Goal: Task Accomplishment & Management: Complete application form

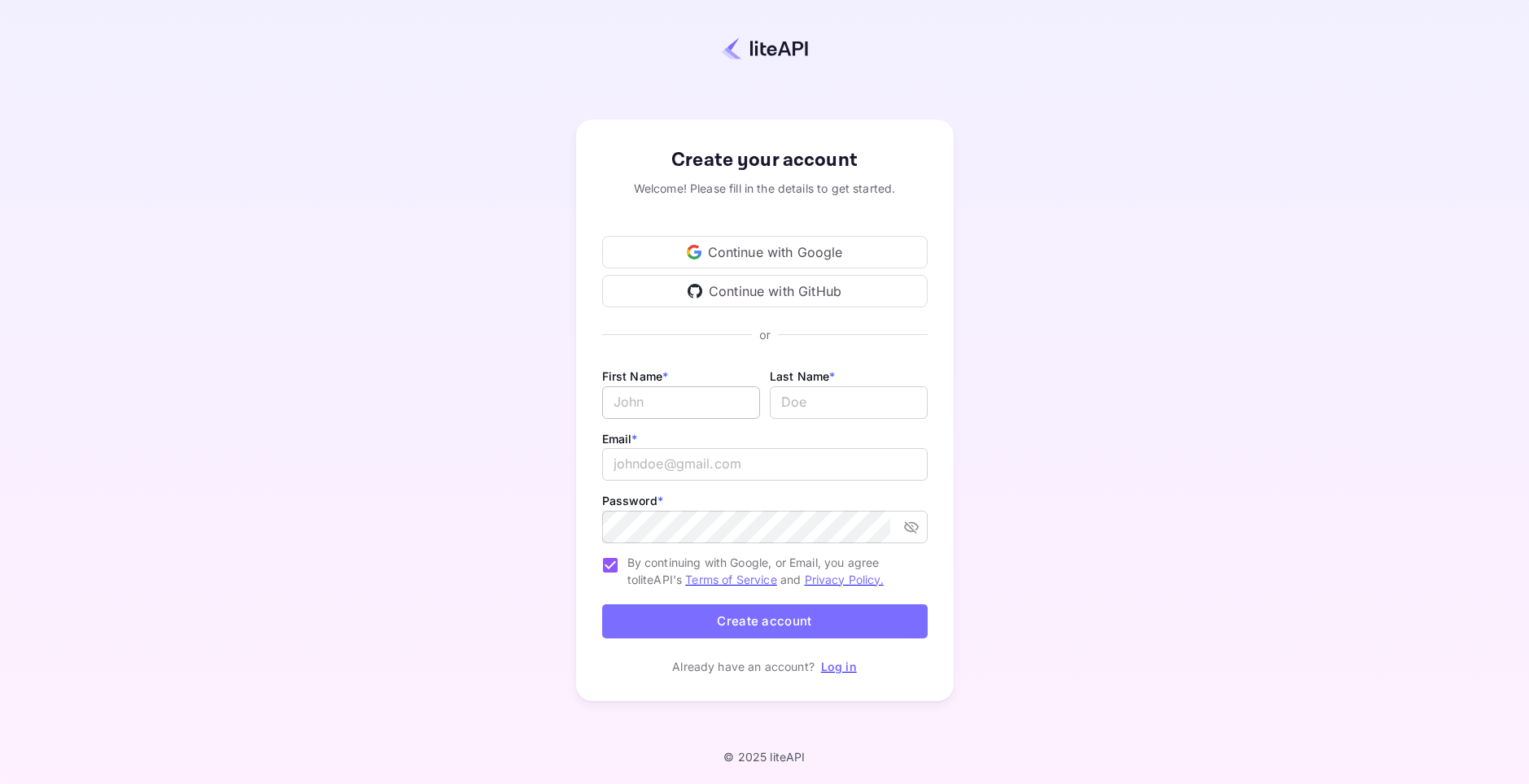
click at [665, 407] on input "Email *" at bounding box center [681, 403] width 158 height 32
type input "[PERSON_NAME]"
click at [792, 402] on input "lastName" at bounding box center [849, 403] width 158 height 32
type input "[PERSON_NAME]"
click at [664, 483] on div "Email * ​" at bounding box center [765, 459] width 326 height 62
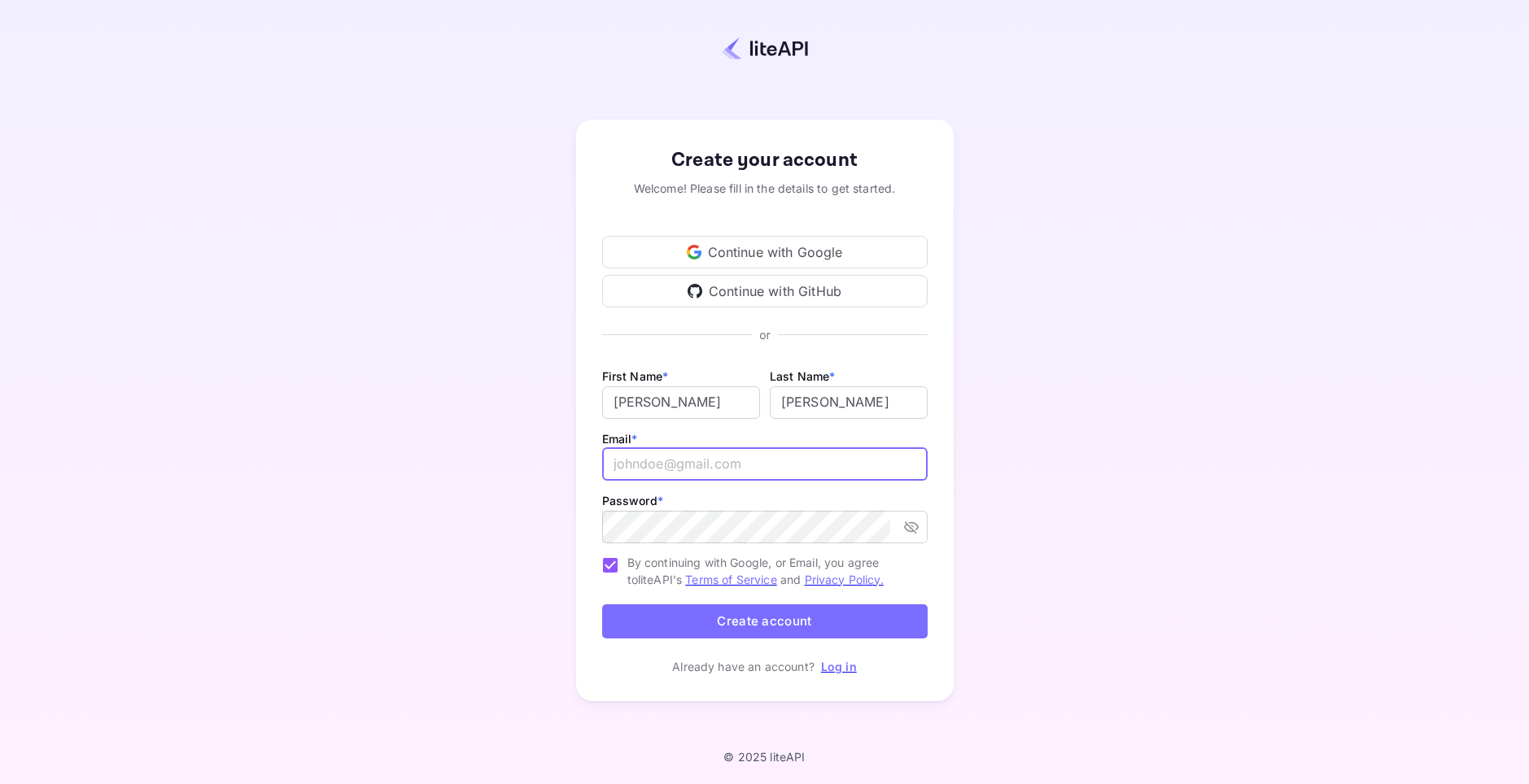
click at [668, 473] on input "email" at bounding box center [765, 464] width 326 height 32
type input "[EMAIL_ADDRESS][PERSON_NAME][DOMAIN_NAME]"
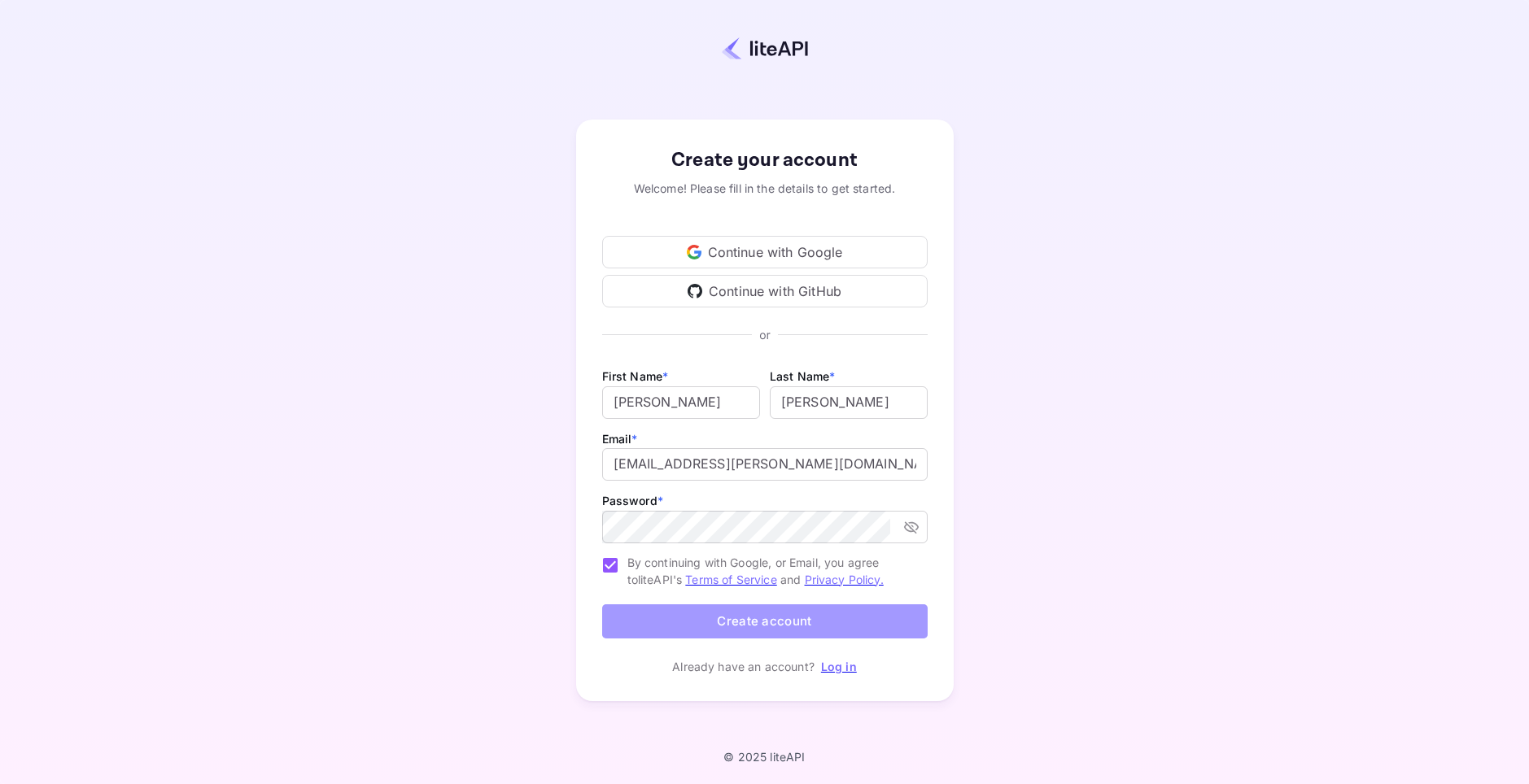
click at [704, 624] on button "Create account" at bounding box center [765, 621] width 326 height 35
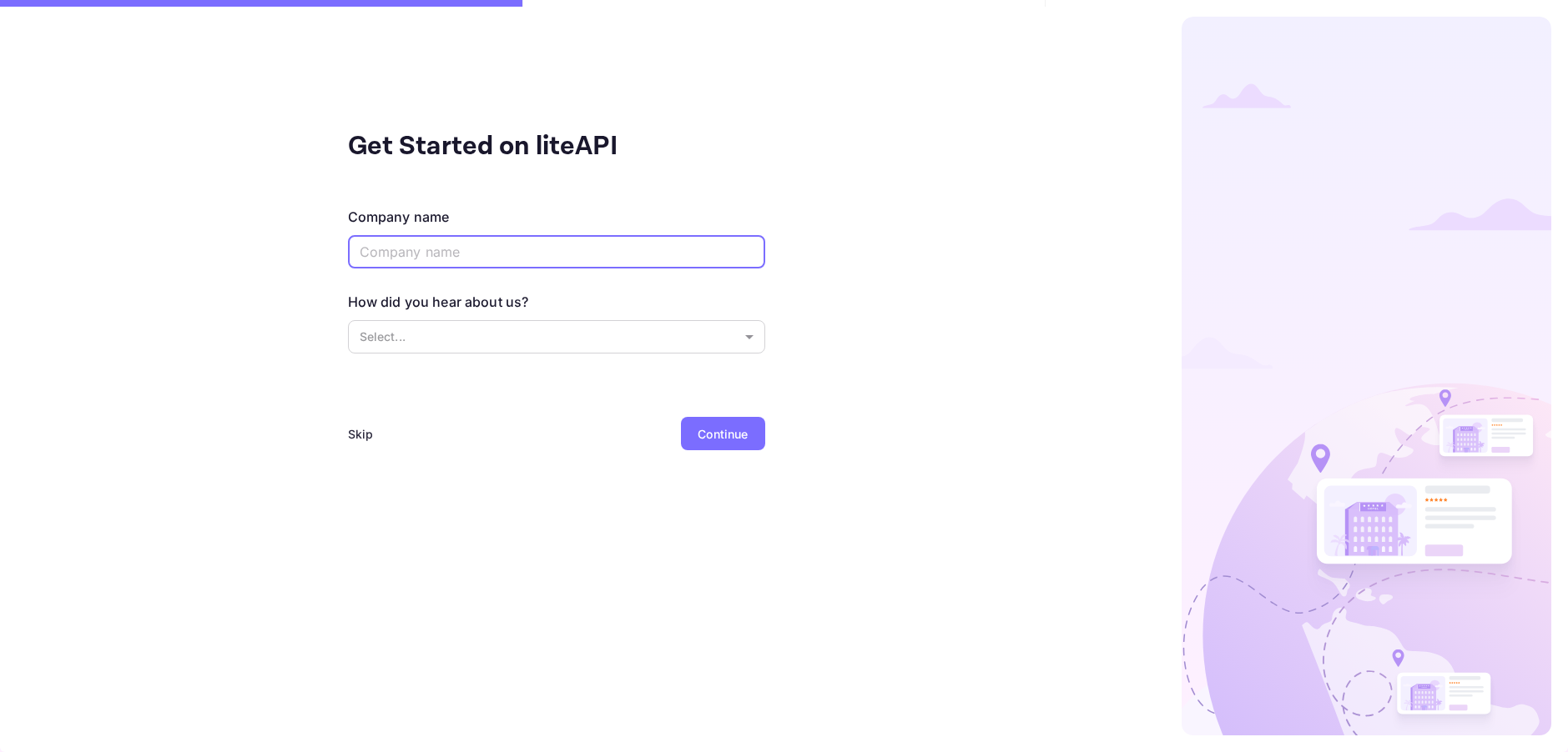
click at [507, 252] on input "text" at bounding box center [556, 252] width 417 height 33
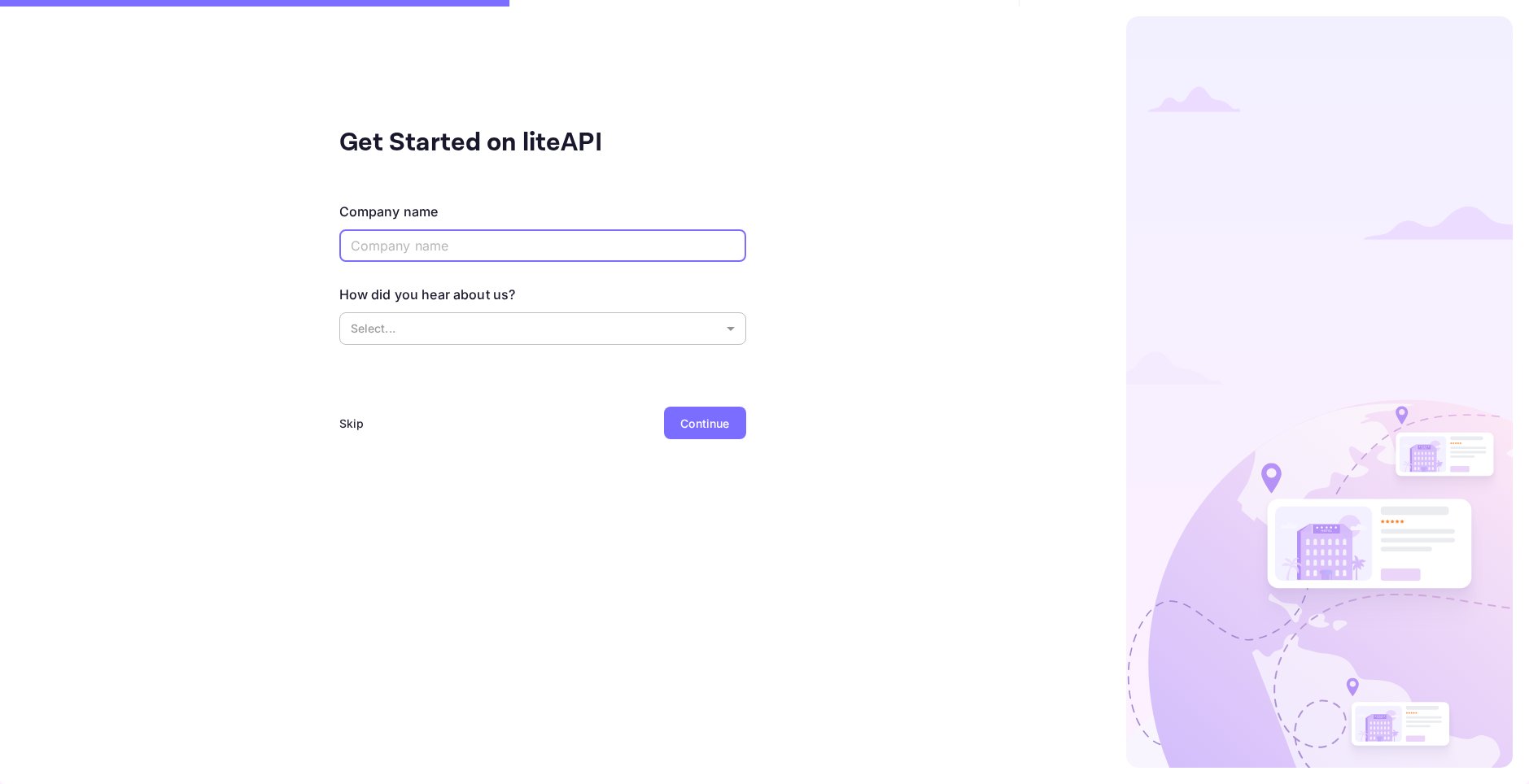
click at [731, 333] on body "Get Started on liteAPI Company name ​ How did you hear about us? Select... ​ Sk…" at bounding box center [764, 392] width 1529 height 784
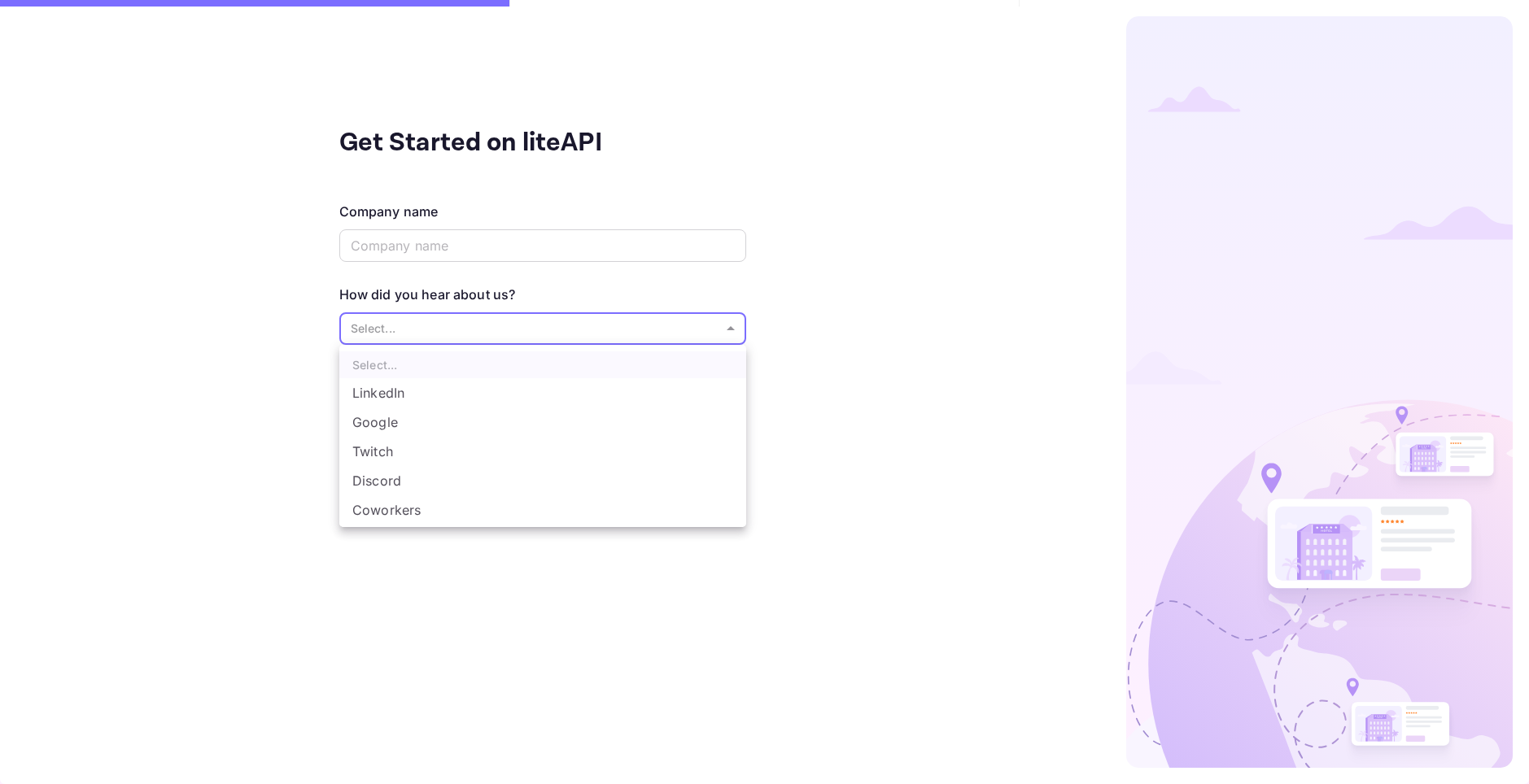
scroll to position [27, 0]
click at [371, 515] on li "Other..." at bounding box center [542, 512] width 407 height 30
type input "Other..."
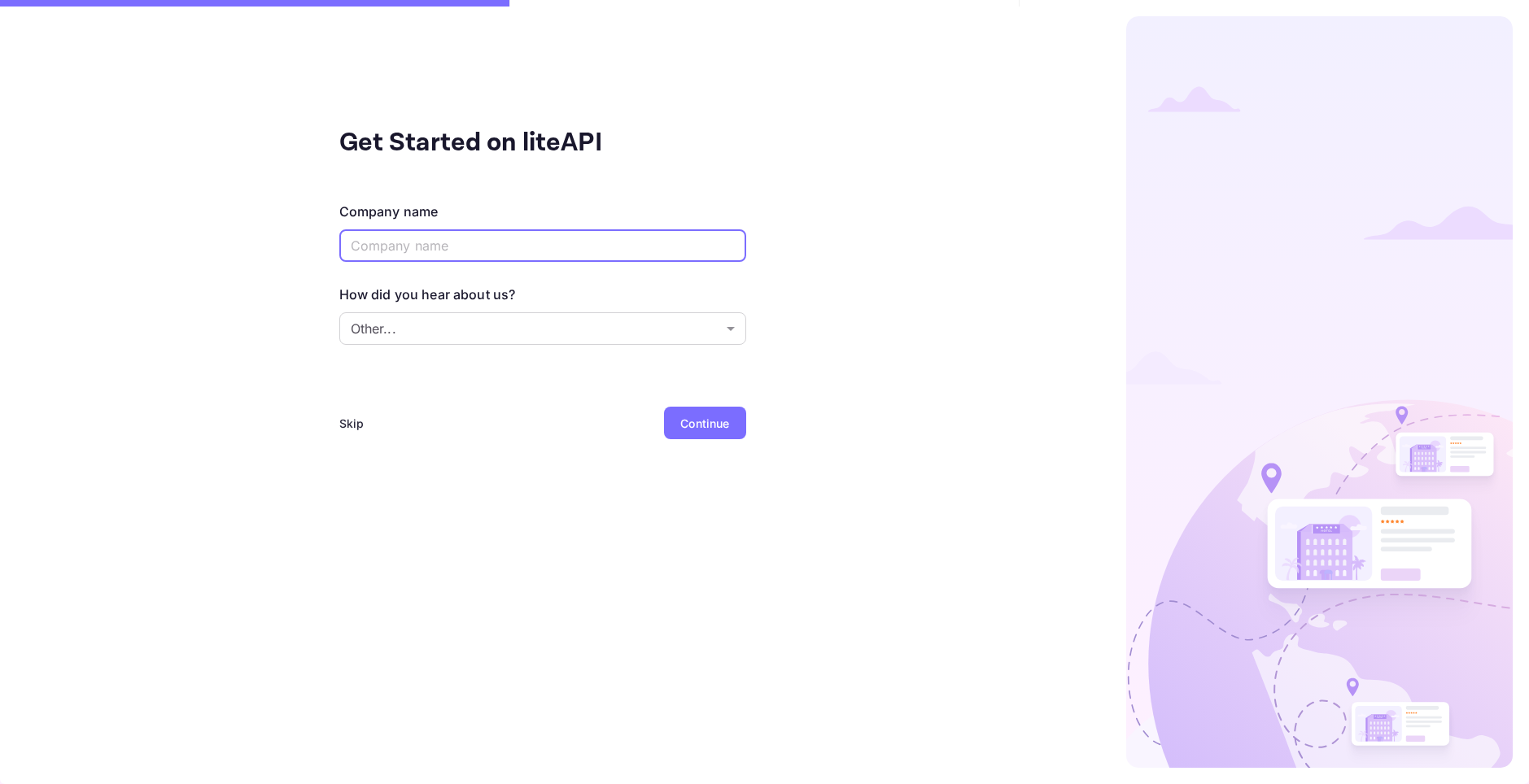
click at [431, 254] on input "text" at bounding box center [542, 245] width 407 height 32
